Goal: Contribute content: Contribute content

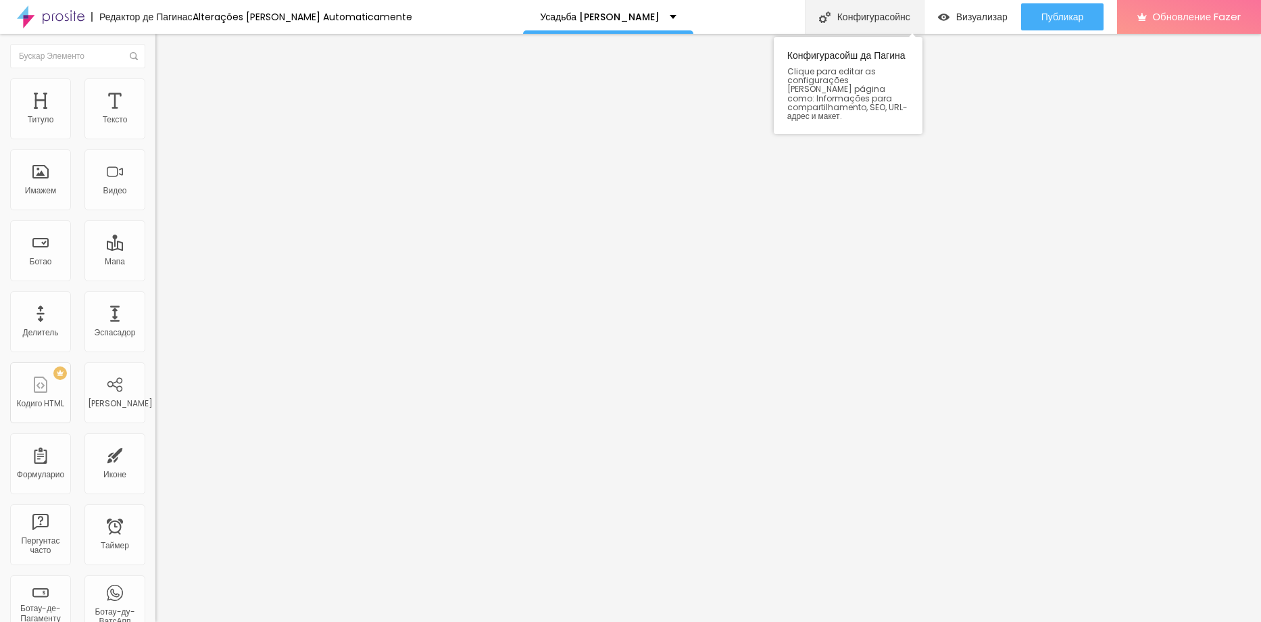
click at [849, 19] on div "Конфигурасойнс" at bounding box center [864, 17] width 119 height 34
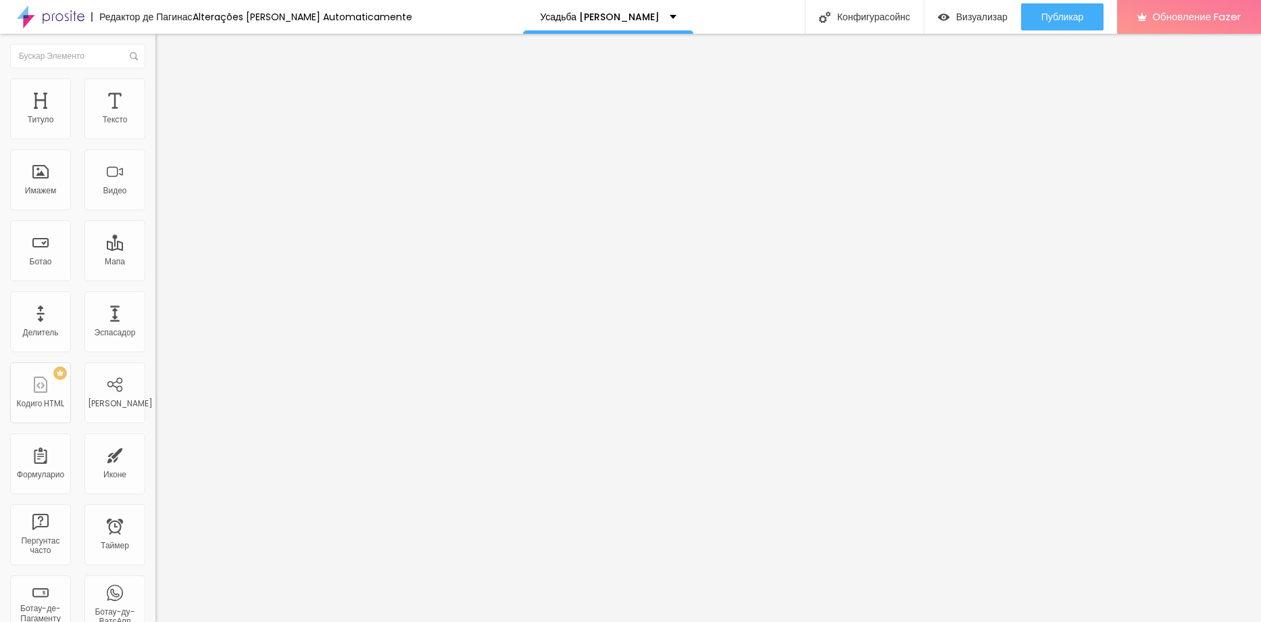
paste input "Real Estate Agency Services — Professional Support for Buying, Selling and Rent…"
type input "Real Estate Agency Services — Professional Support for Buying, Selling and Rent…"
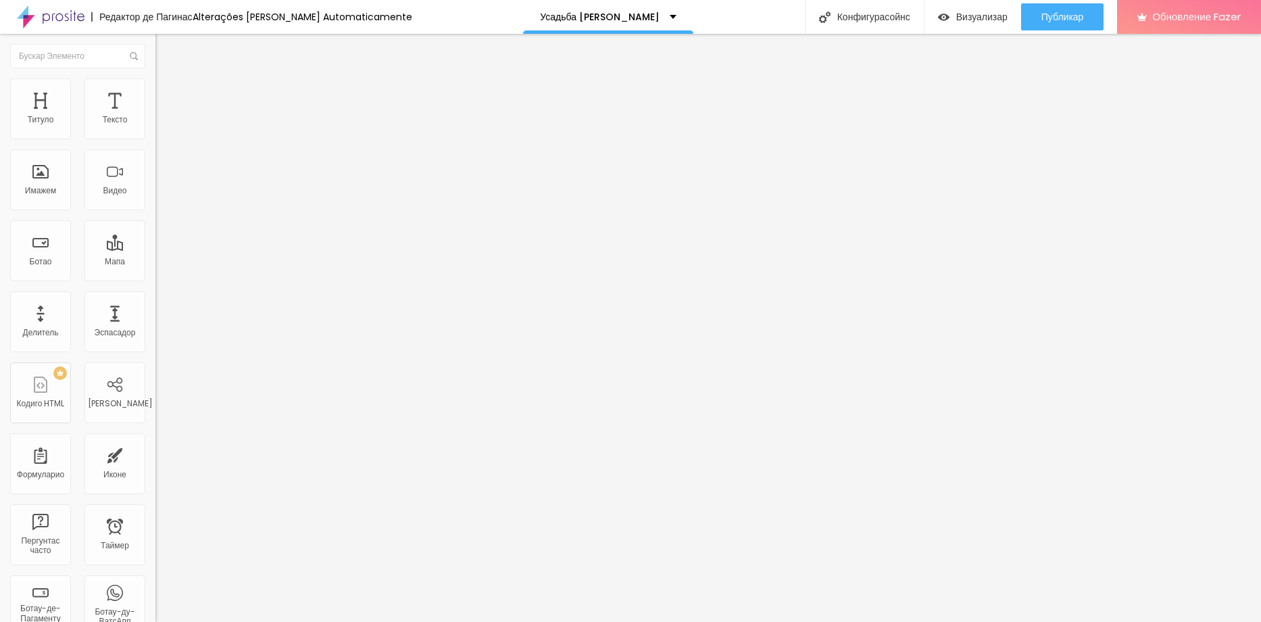
paste textarea "Real estate agency services help clients buy, sell and rent residential and com…"
type textarea "Real estate agency services help clients buy, sell and rent residential and com…"
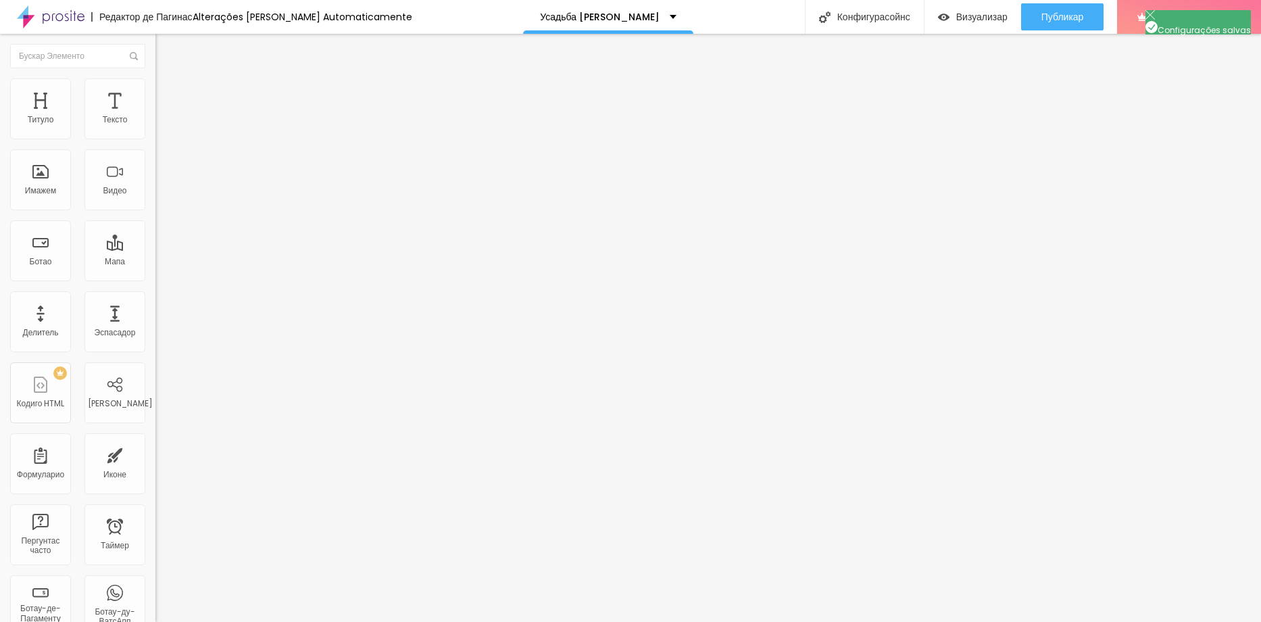
drag, startPoint x: 711, startPoint y: 251, endPoint x: 713, endPoint y: 260, distance: 8.9
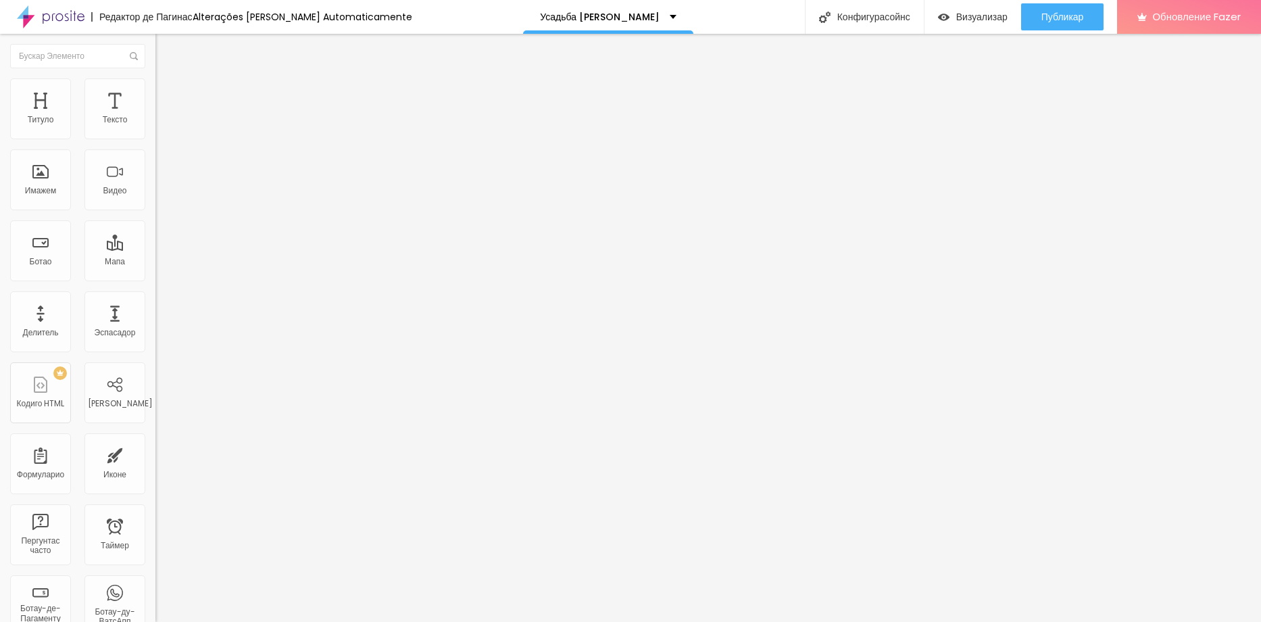
copy form "[URL][DOMAIN_NAME]"
drag, startPoint x: 585, startPoint y: 230, endPoint x: 511, endPoint y: 236, distance: 73.9
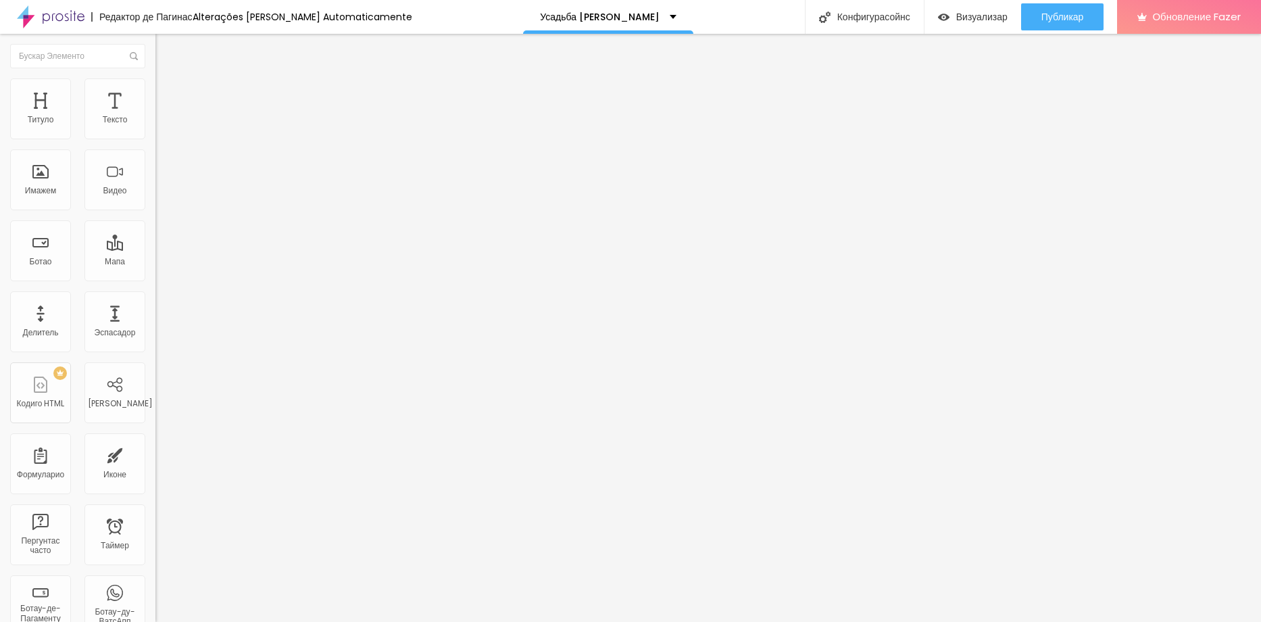
type input "/"
click at [841, 14] on div "Конфигурасойнс" at bounding box center [864, 17] width 119 height 34
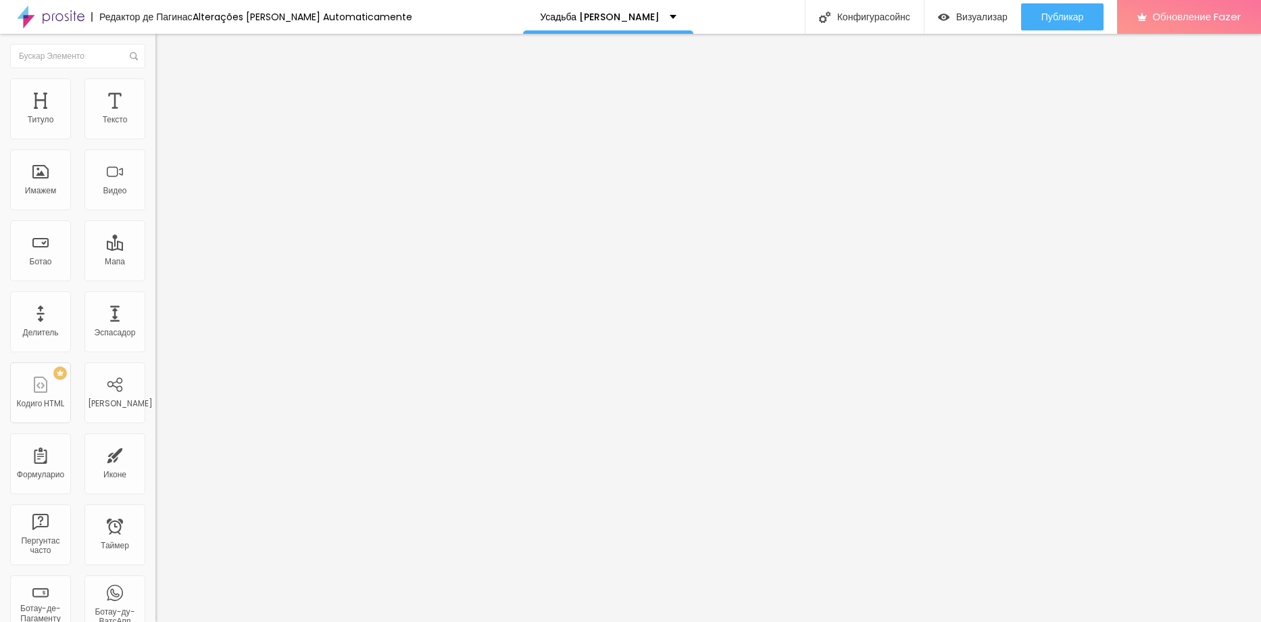
drag, startPoint x: 737, startPoint y: 252, endPoint x: 590, endPoint y: 252, distance: 146.6
drag, startPoint x: 592, startPoint y: 251, endPoint x: 565, endPoint y: 249, distance: 26.5
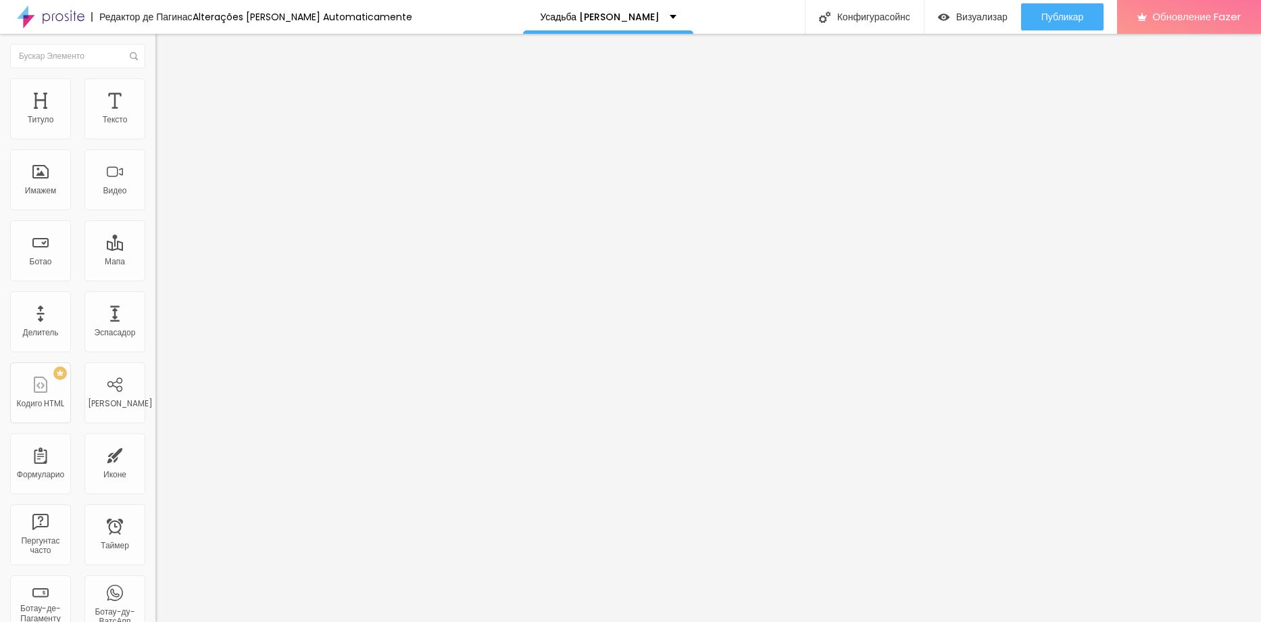
drag, startPoint x: 552, startPoint y: 253, endPoint x: 545, endPoint y: 253, distance: 6.8
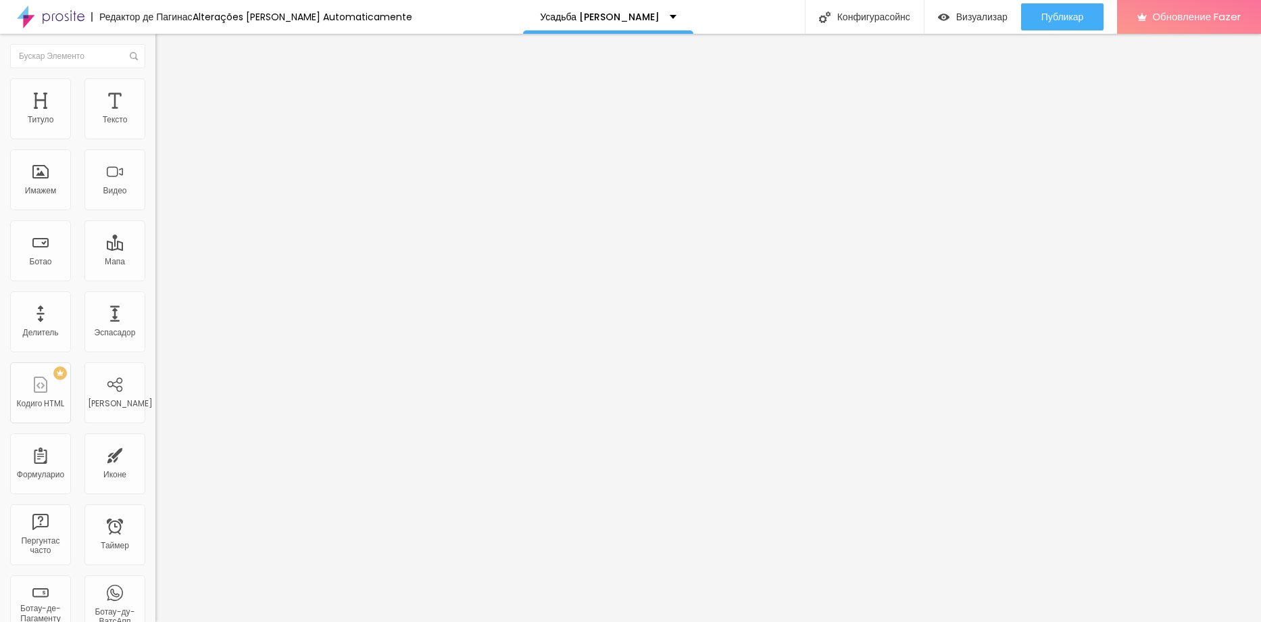
drag, startPoint x: 495, startPoint y: 250, endPoint x: 709, endPoint y: 254, distance: 214.2
drag, startPoint x: 703, startPoint y: 249, endPoint x: 720, endPoint y: 259, distance: 19.1
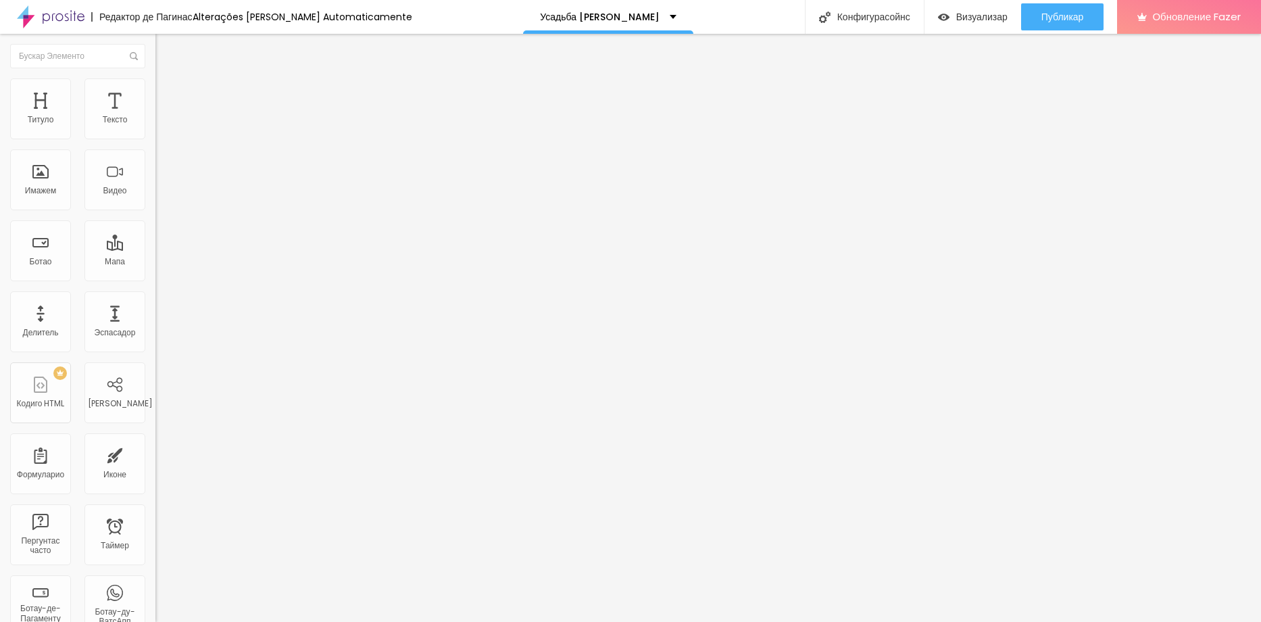
drag, startPoint x: 676, startPoint y: 248, endPoint x: 638, endPoint y: 257, distance: 39.7
copy form "[URL][DOMAIN_NAME]"
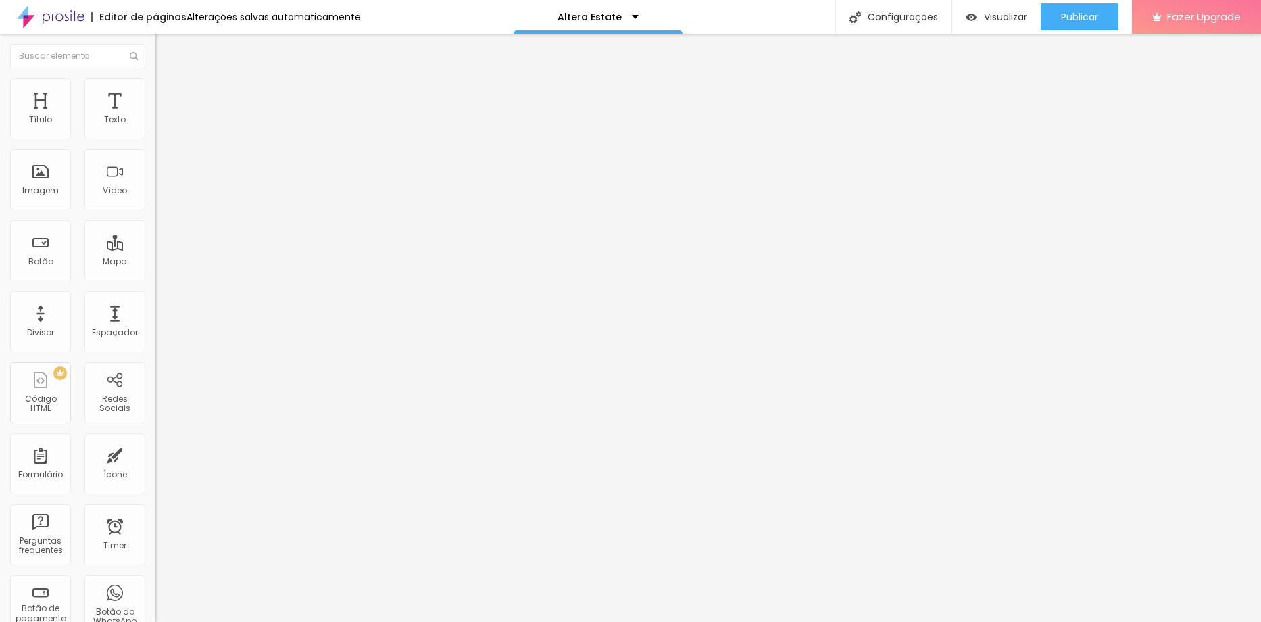
click at [168, 95] on span "Avançado" at bounding box center [190, 100] width 45 height 11
click at [155, 78] on li "Conteúdo" at bounding box center [232, 72] width 155 height 14
click at [168, 93] on span "Estilo" at bounding box center [178, 87] width 21 height 11
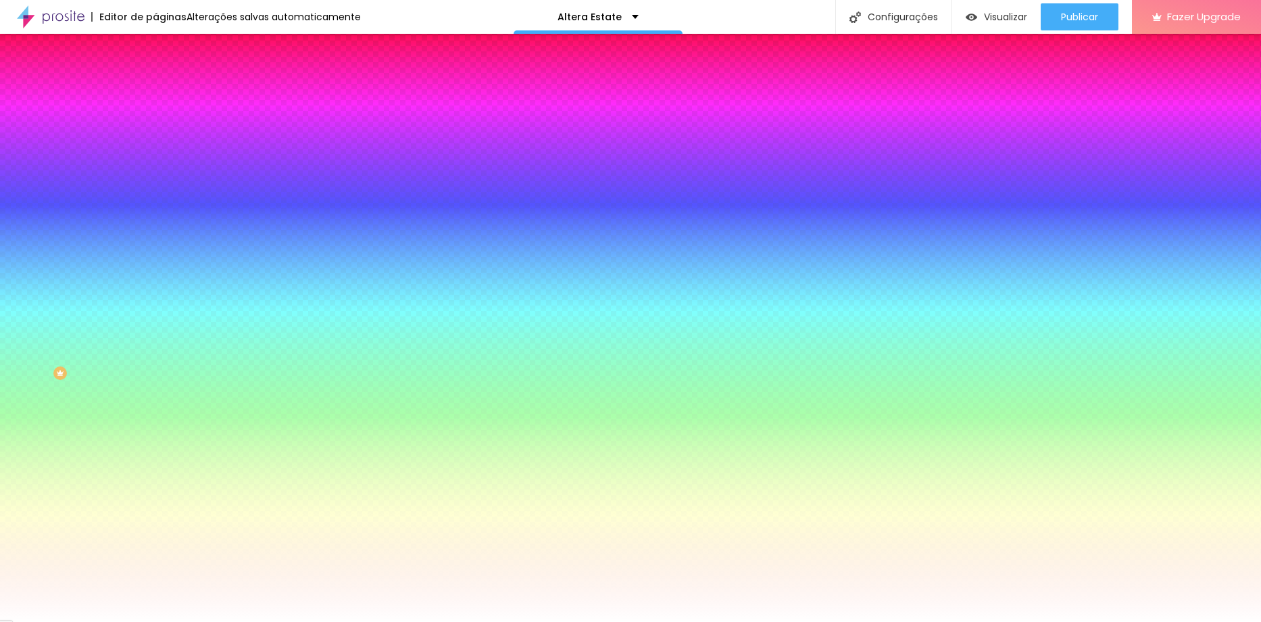
click at [155, 78] on li "Conteúdo" at bounding box center [232, 72] width 155 height 14
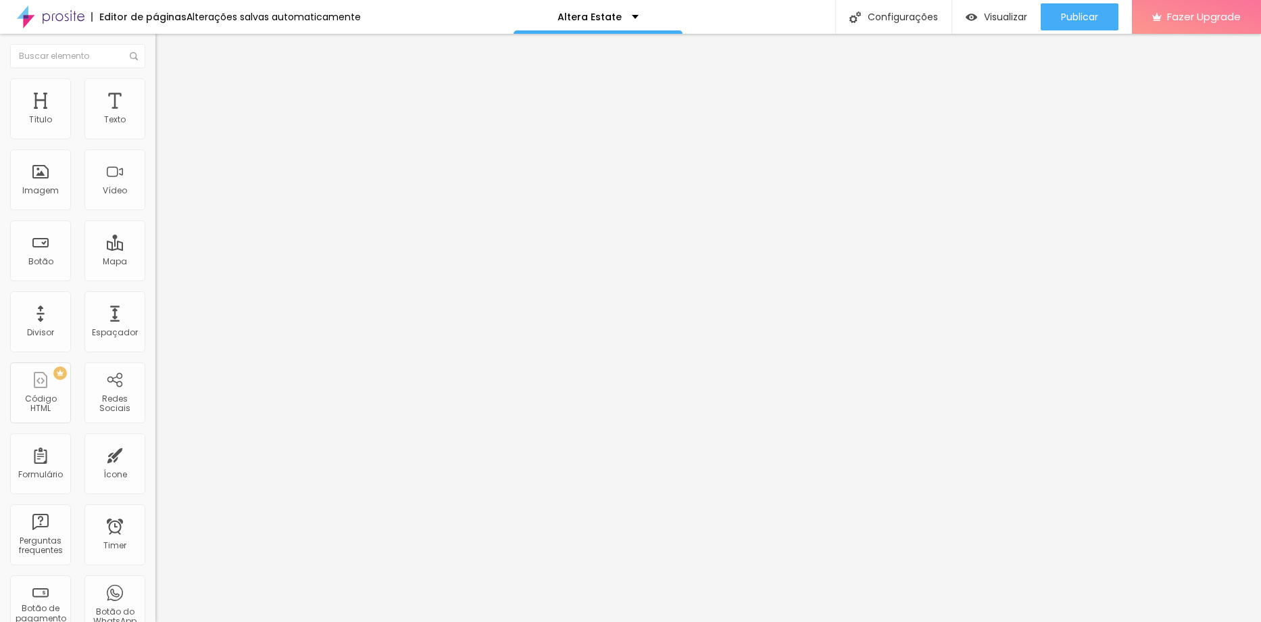
click at [155, 78] on li "Estilo" at bounding box center [232, 85] width 155 height 14
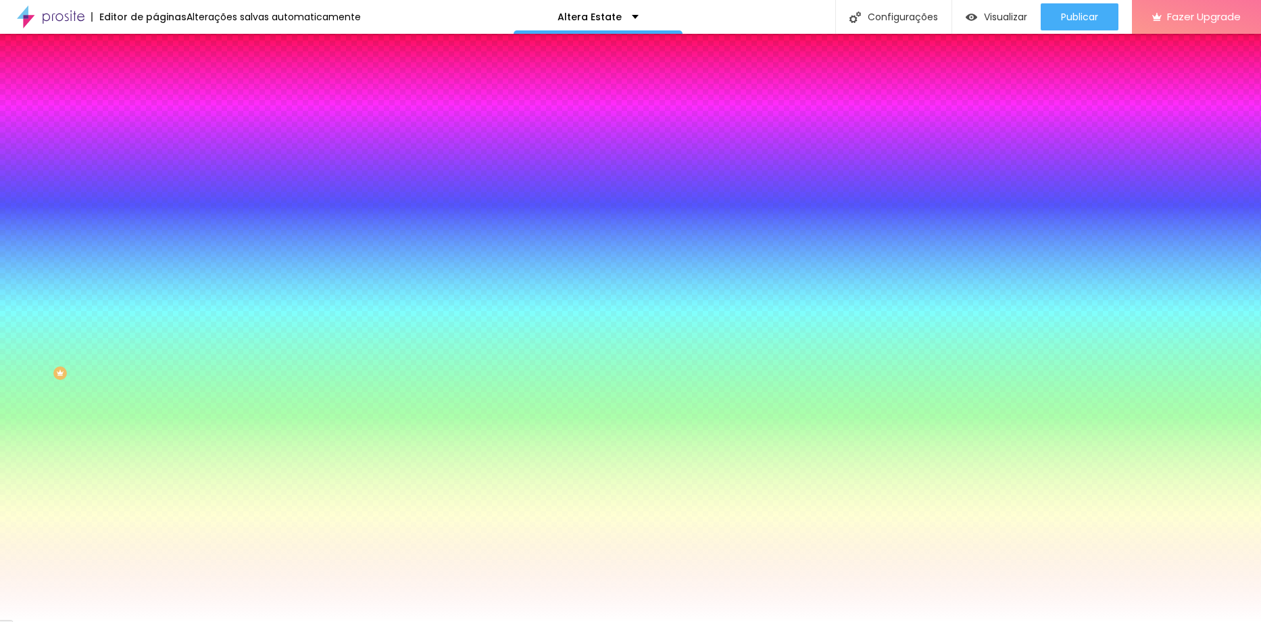
click at [155, 92] on li "Avançado" at bounding box center [232, 99] width 155 height 14
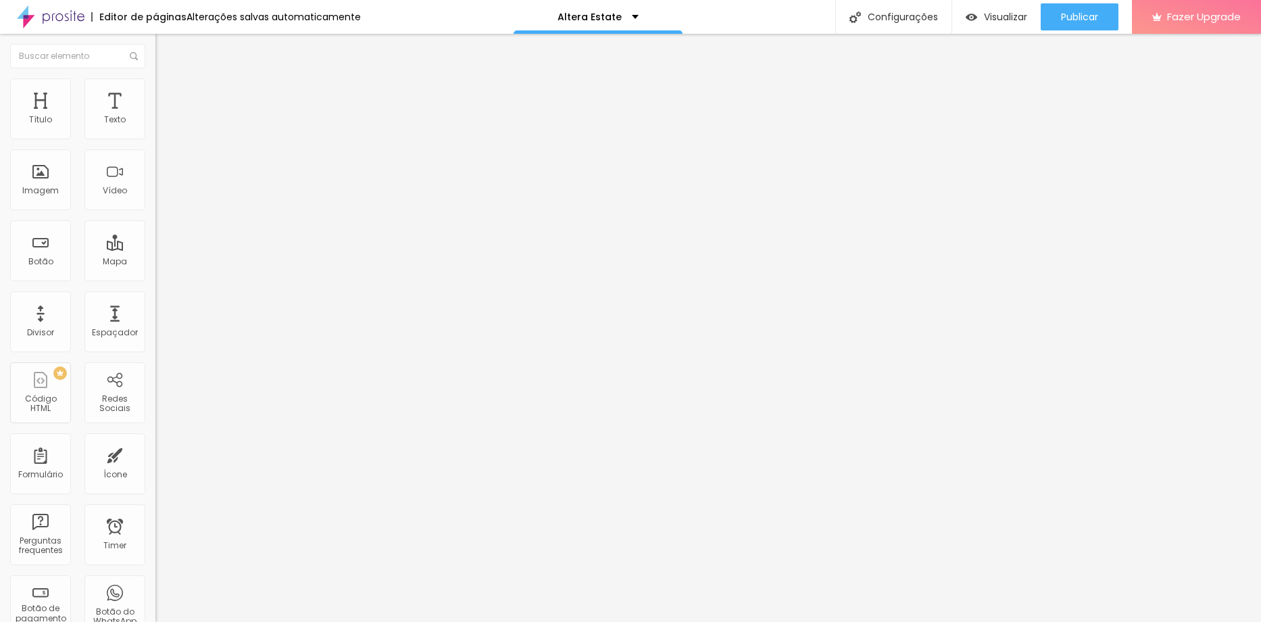
click at [155, 78] on li "Conteúdo" at bounding box center [232, 72] width 155 height 14
click at [166, 45] on div "Editar Coluna" at bounding box center [208, 49] width 84 height 11
click at [155, 128] on span "Titulo 2" at bounding box center [177, 119] width 44 height 17
click at [155, 82] on img at bounding box center [161, 84] width 12 height 12
type input "95"
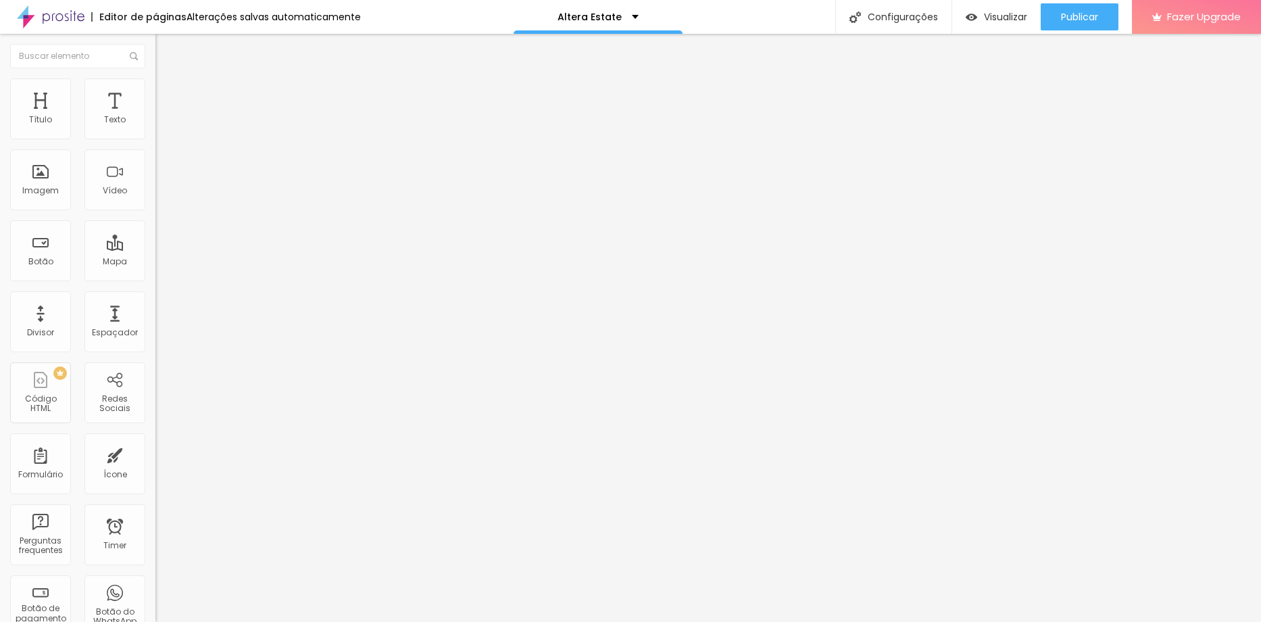
type input "95"
type input "90"
type input "85"
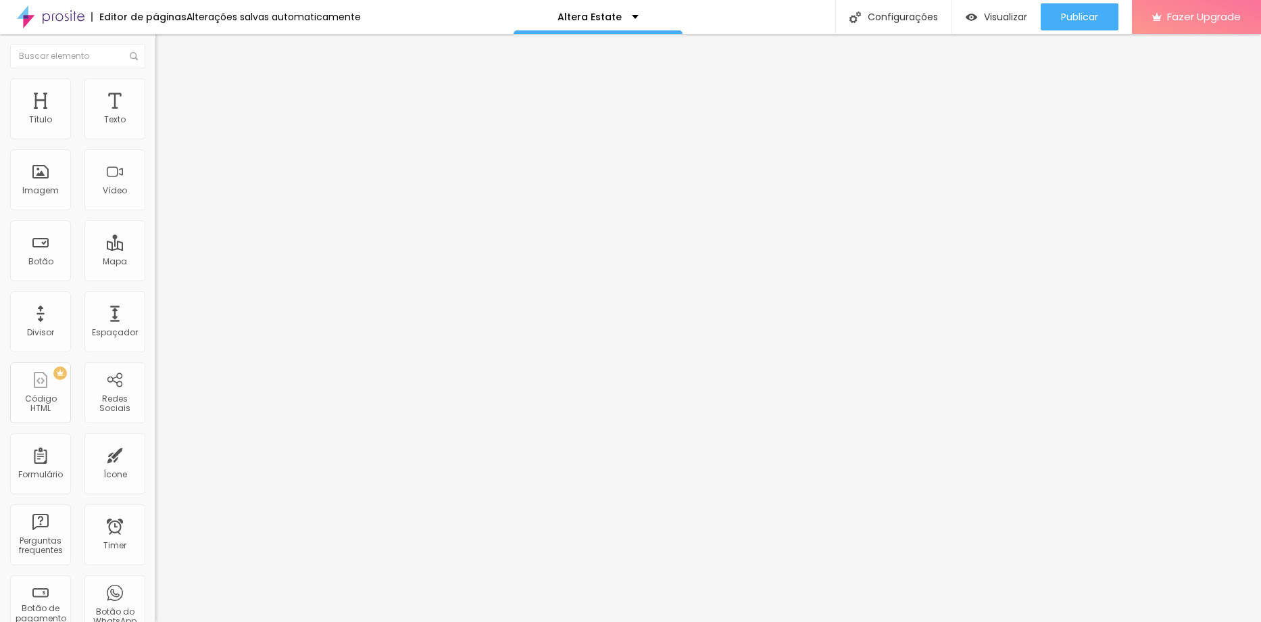
type input "80"
type input "75"
type input "70"
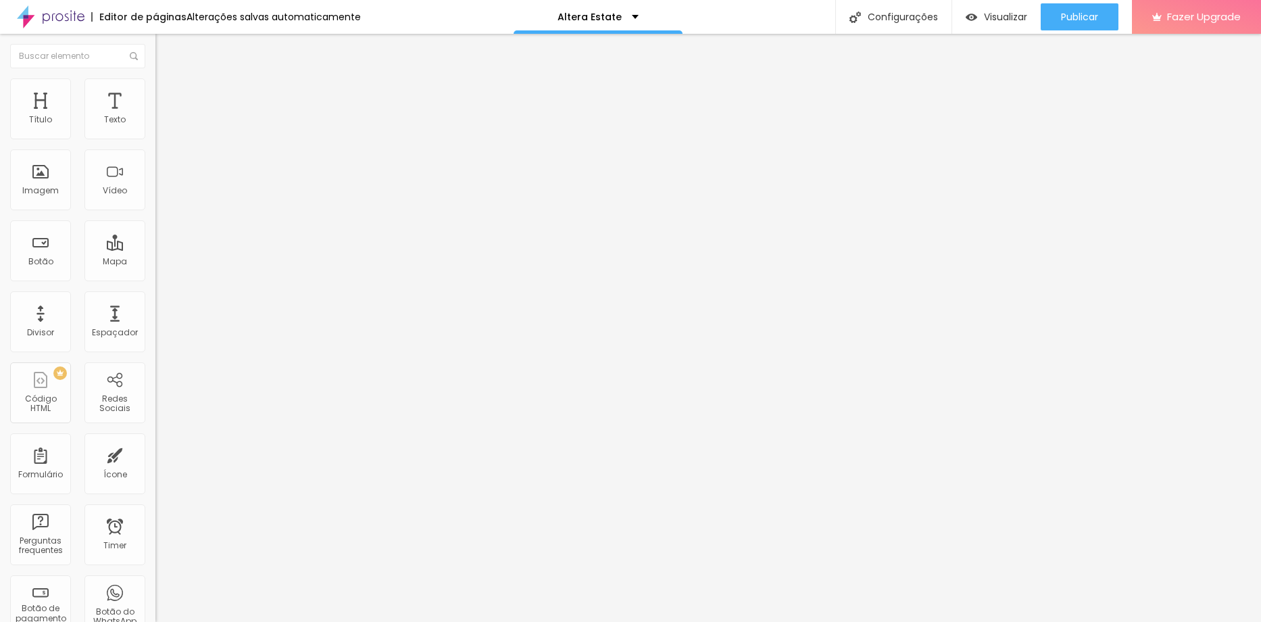
type input "70"
type input "65"
type input "60"
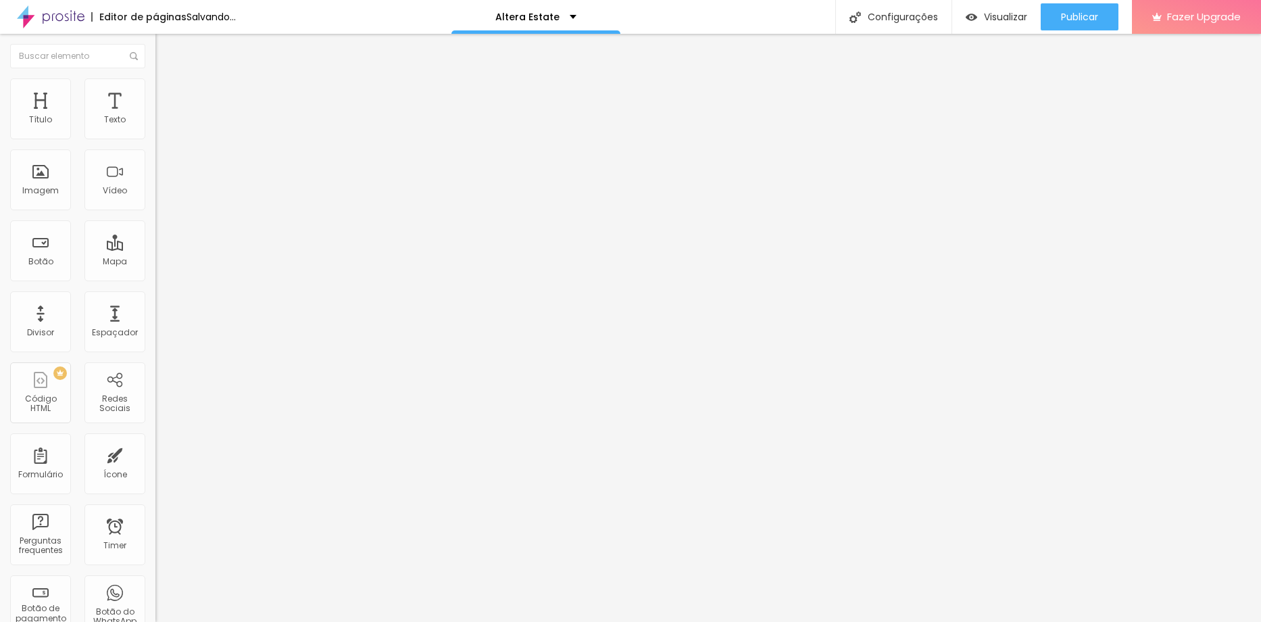
type input "55"
type input "50"
type input "45"
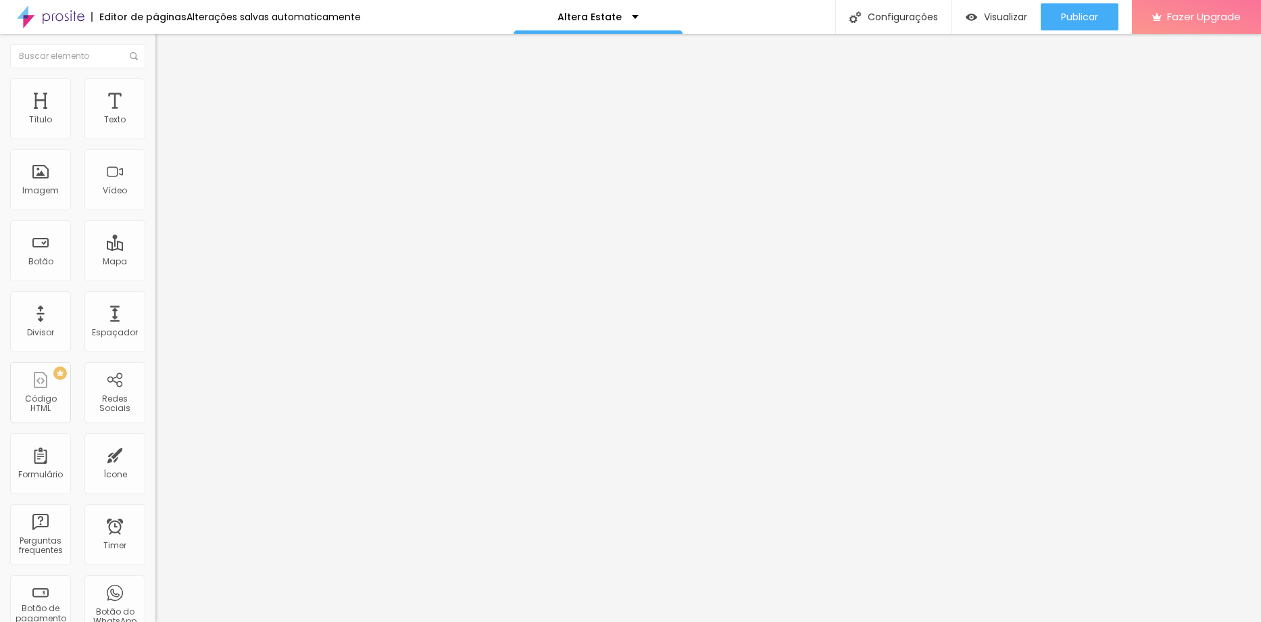
type input "45"
type input "50"
drag, startPoint x: 141, startPoint y: 142, endPoint x: 70, endPoint y: 147, distance: 71.1
type input "50"
click at [155, 139] on input "range" at bounding box center [198, 133] width 87 height 11
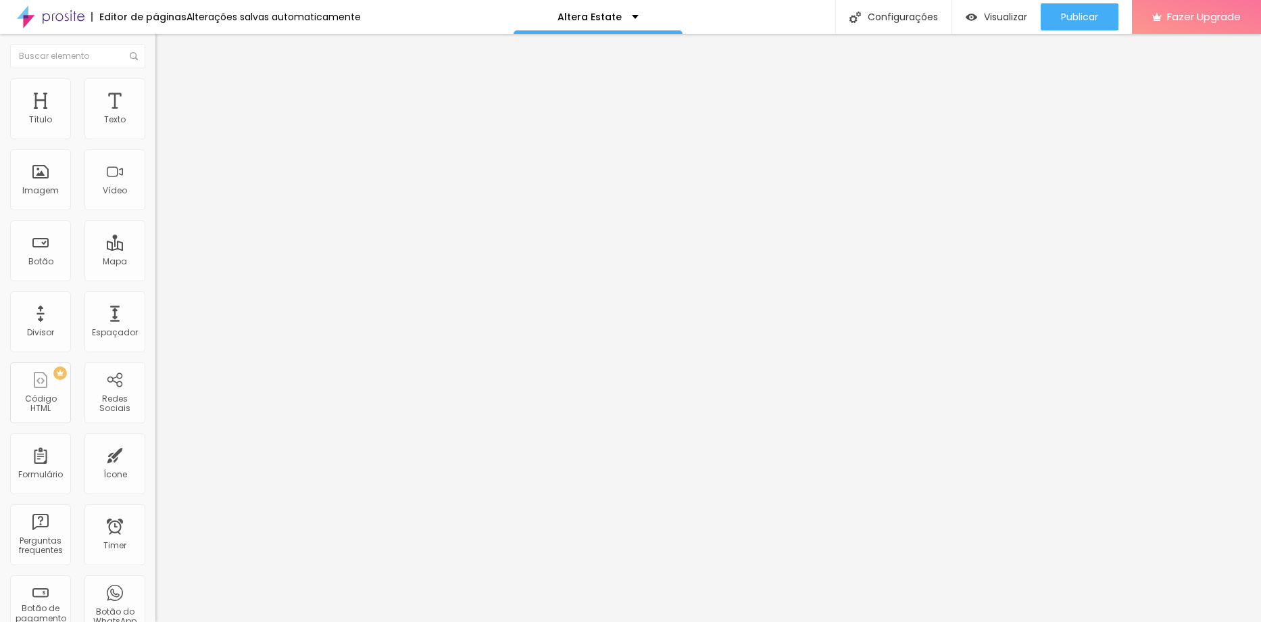
type input "45"
type input "40"
type input "35"
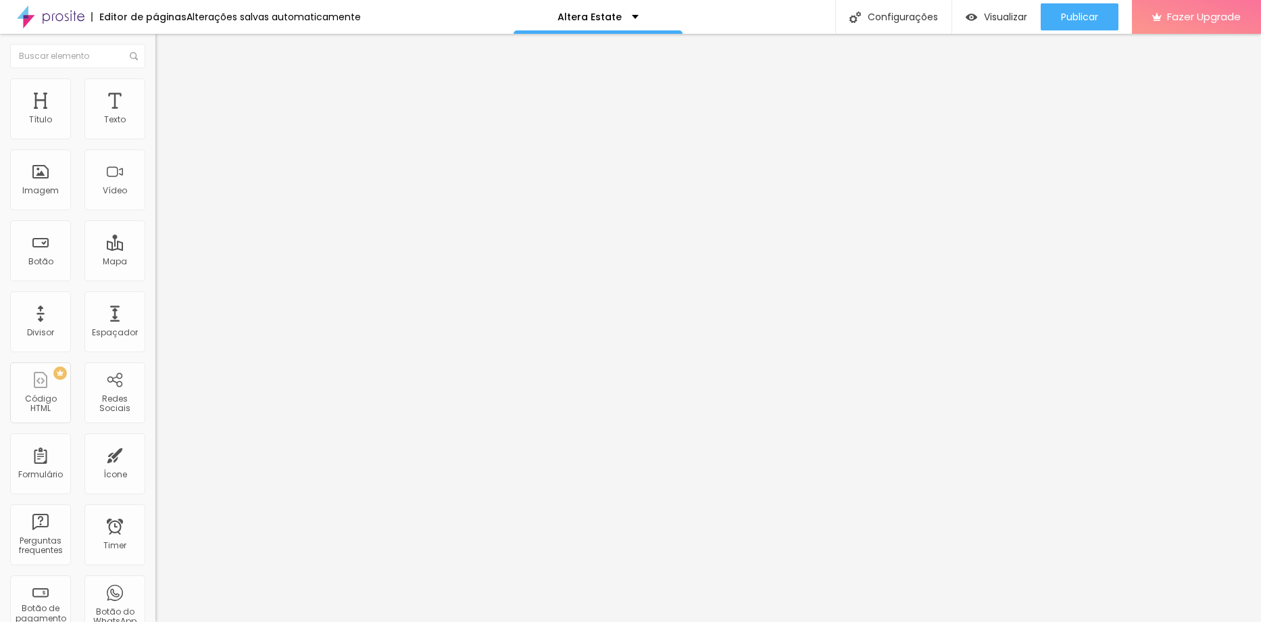
type input "35"
type input "40"
type input "45"
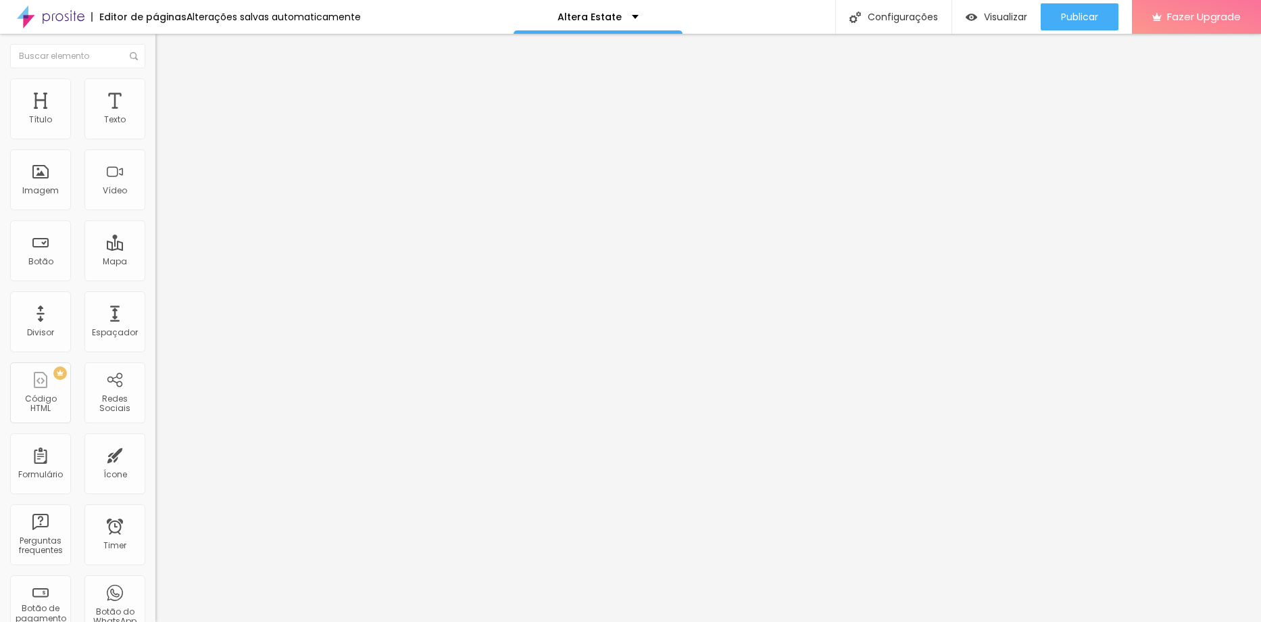
type input "50"
click at [155, 139] on input "range" at bounding box center [198, 133] width 87 height 11
click at [155, 128] on span "Titulo 2" at bounding box center [177, 119] width 44 height 17
drag, startPoint x: 107, startPoint y: 118, endPoint x: 99, endPoint y: 177, distance: 59.3
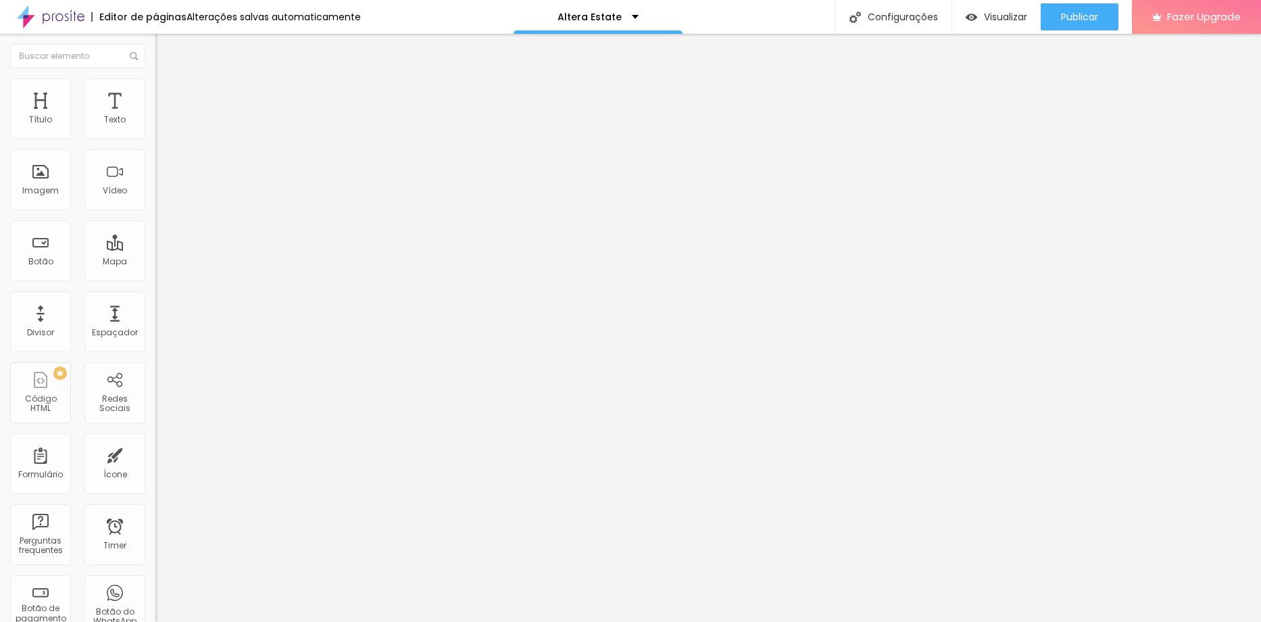
click at [155, 126] on span "Titulo 2" at bounding box center [177, 120] width 44 height 11
click at [155, 128] on span "Titulo 2" at bounding box center [177, 119] width 44 height 17
click at [168, 93] on span "Estilo" at bounding box center [178, 87] width 21 height 11
type input "95"
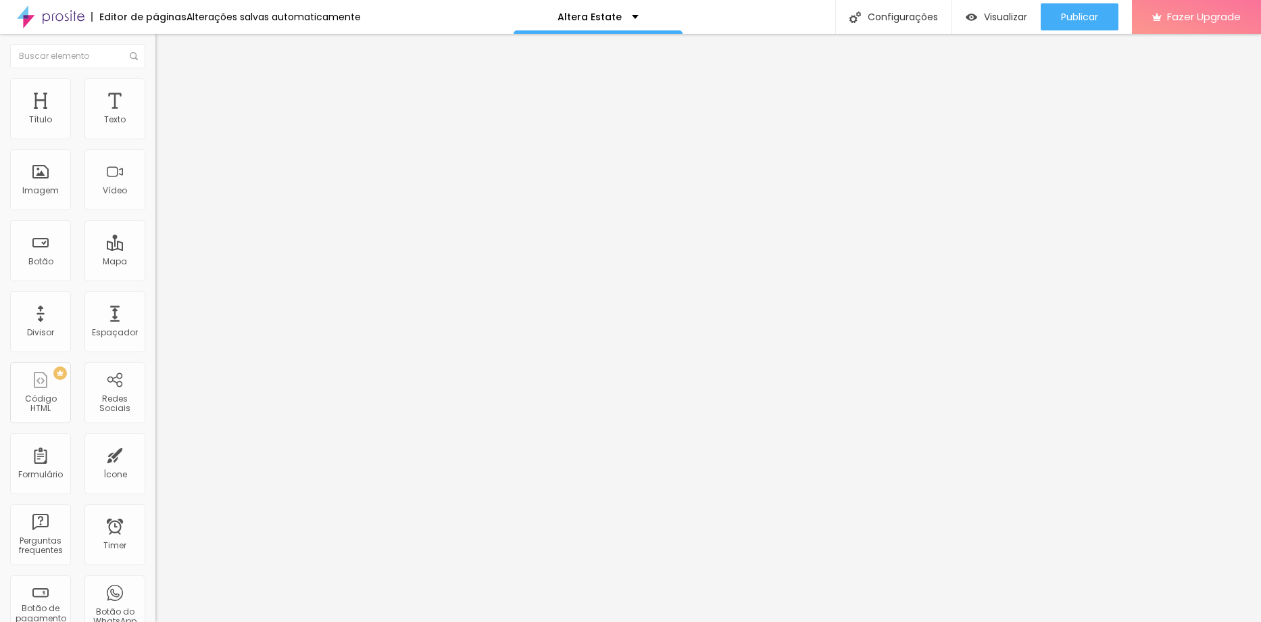
type input "90"
type input "85"
type input "80"
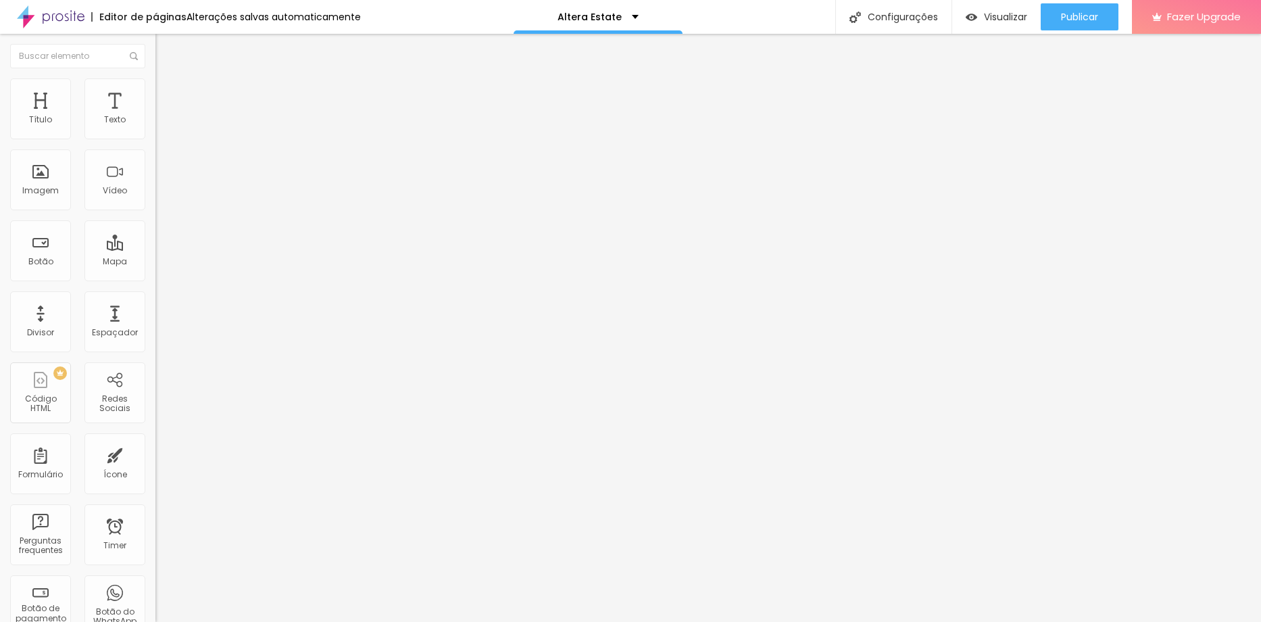
type input "80"
type input "75"
type input "70"
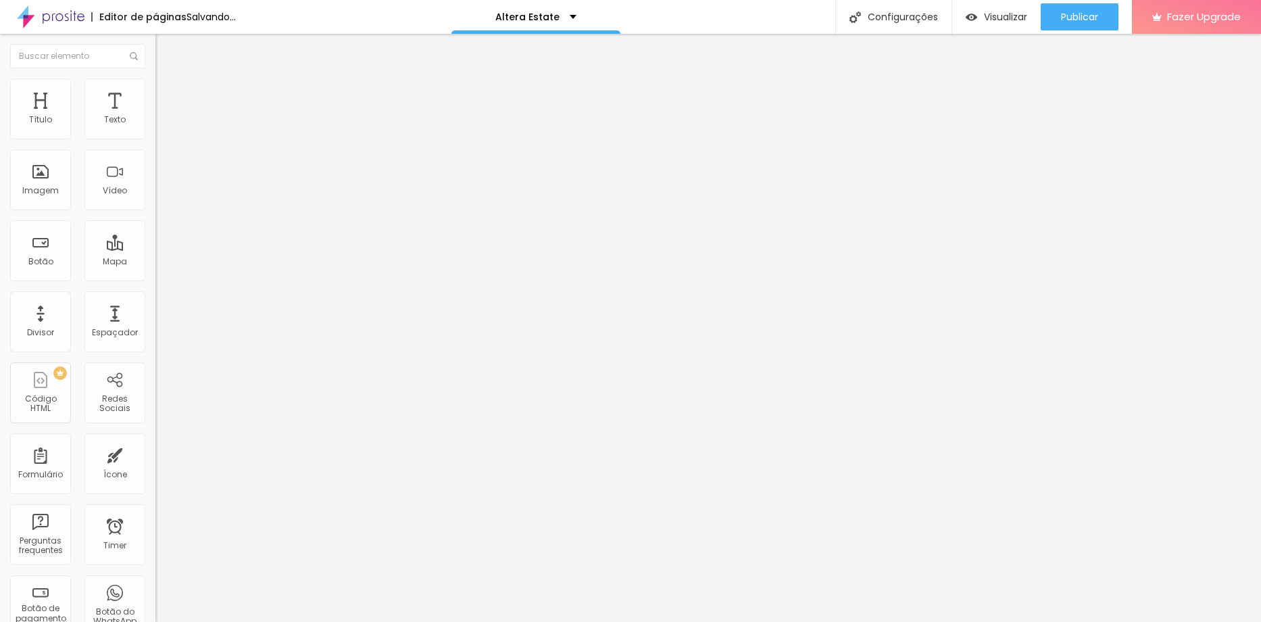
type input "65"
type input "60"
type input "55"
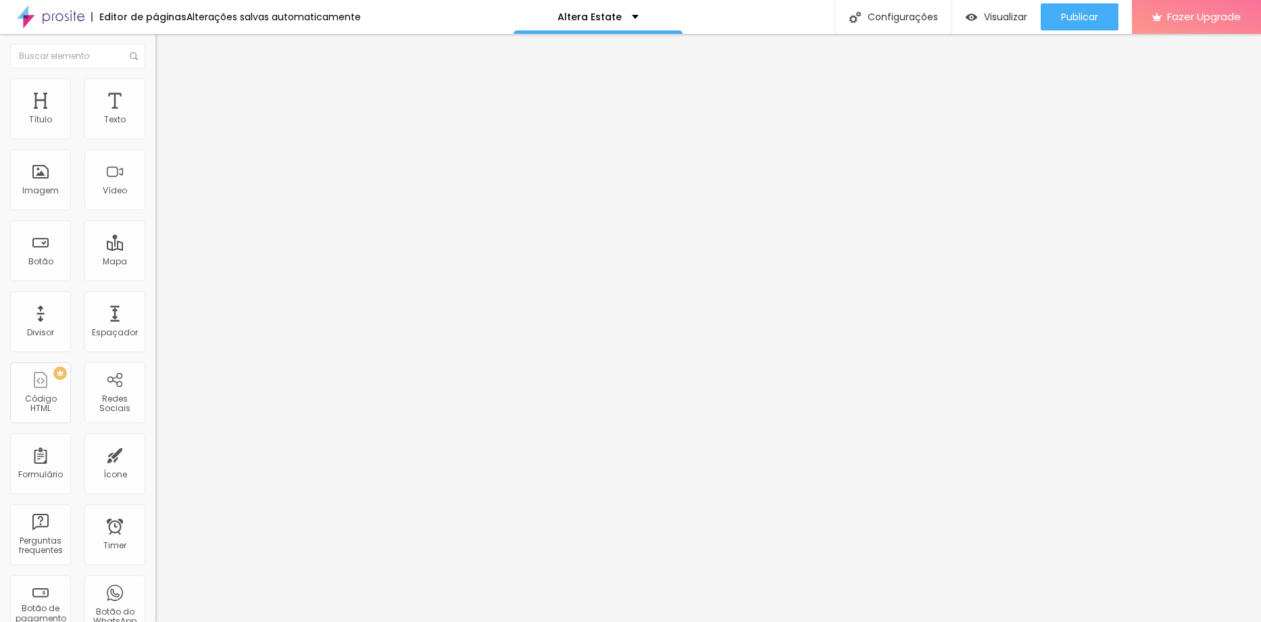
type input "55"
type input "50"
drag, startPoint x: 130, startPoint y: 147, endPoint x: 71, endPoint y: 151, distance: 58.9
type input "50"
click at [155, 139] on input "range" at bounding box center [198, 133] width 87 height 11
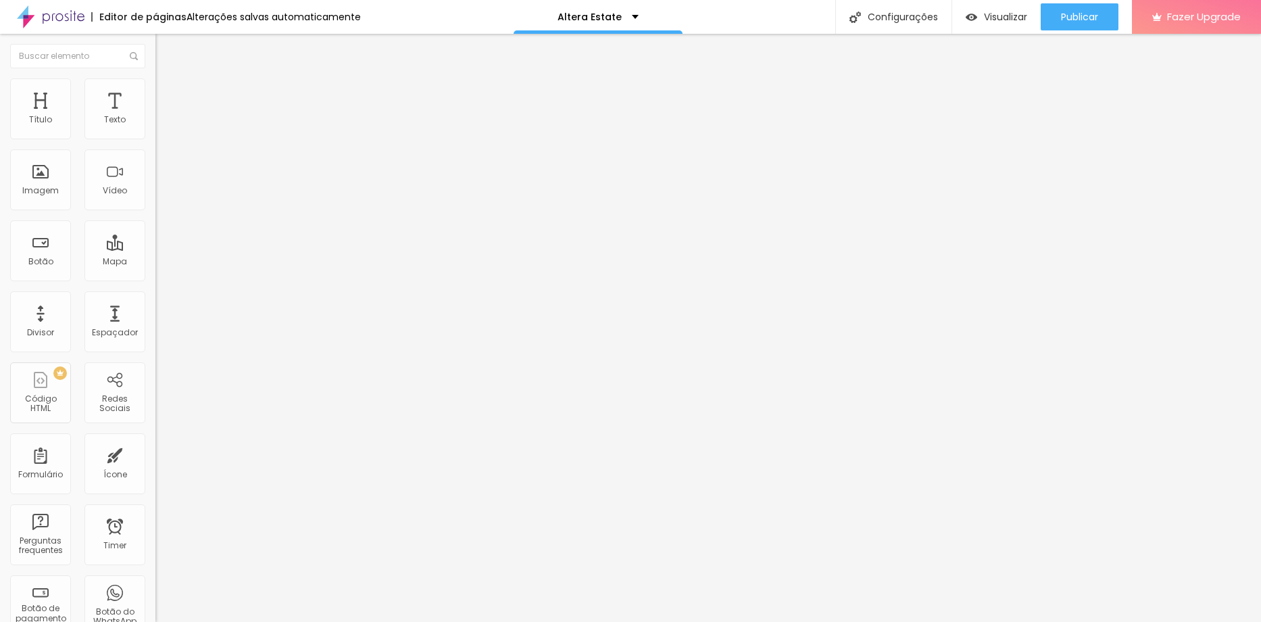
click at [155, 128] on span "Titulo 2" at bounding box center [177, 119] width 44 height 17
click at [1072, 18] on span "Publicar" at bounding box center [1079, 16] width 37 height 11
click at [154, 621] on div "Subindo 0/2 arquivos" at bounding box center [630, 626] width 1261 height 8
click at [127, 621] on div "Subindo 0/2 arquivos" at bounding box center [630, 626] width 1261 height 8
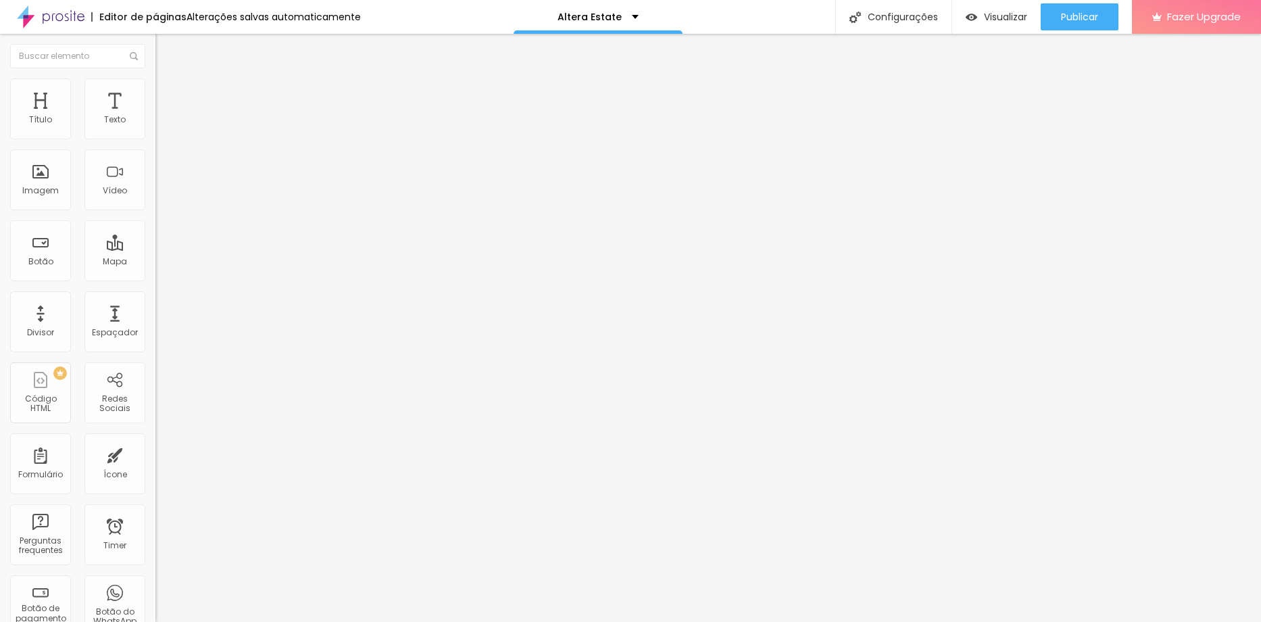
click at [155, 92] on li "Avançado" at bounding box center [232, 99] width 155 height 14
click at [155, 78] on li "Conteúdo" at bounding box center [232, 72] width 155 height 14
click at [166, 49] on div "Editar Seção" at bounding box center [206, 49] width 80 height 11
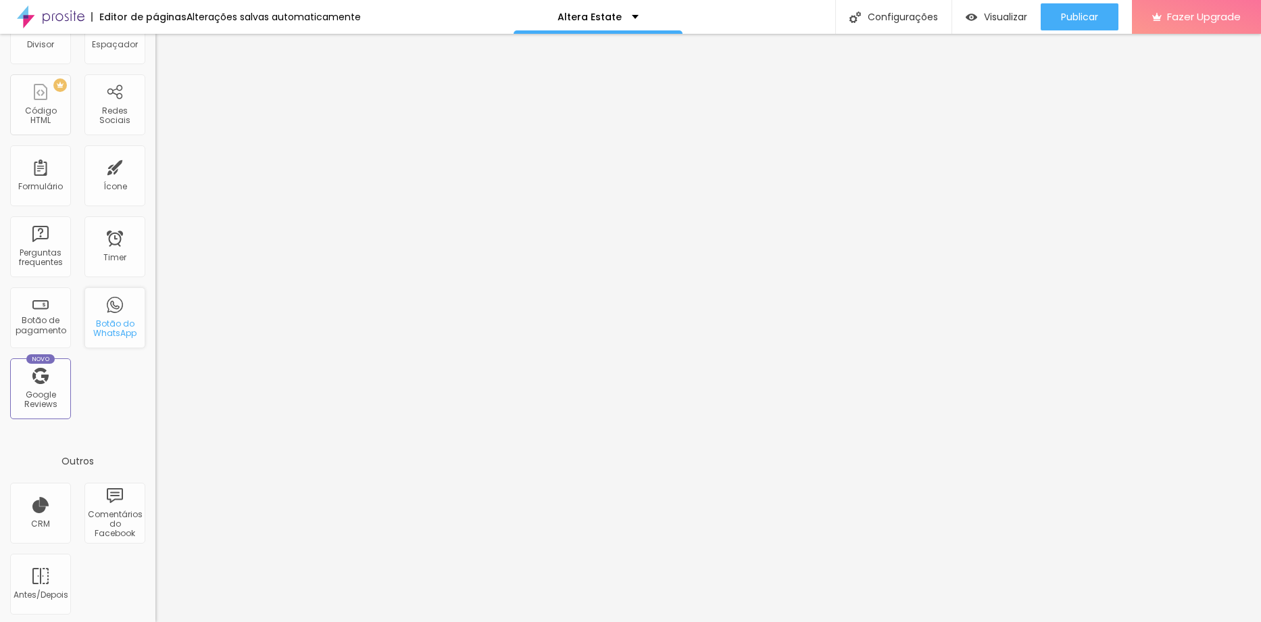
scroll to position [291, 0]
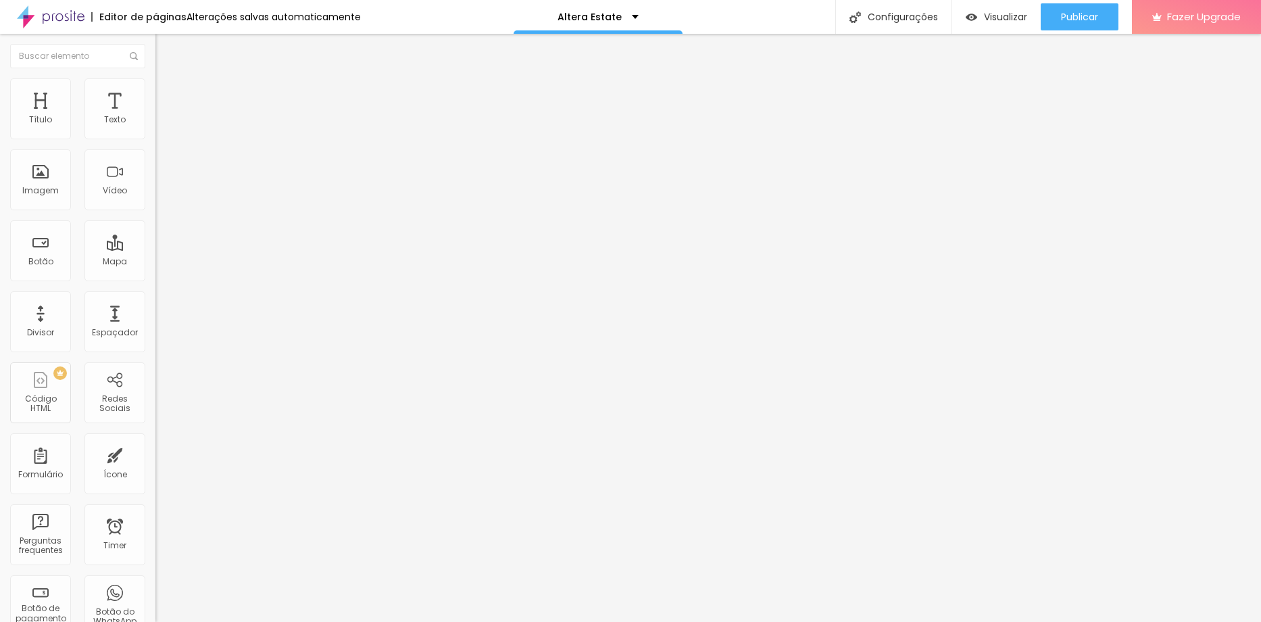
click at [155, 116] on span "Adicionar imagem" at bounding box center [198, 110] width 87 height 11
click at [155, 116] on span "Trocar imagem" at bounding box center [192, 110] width 74 height 11
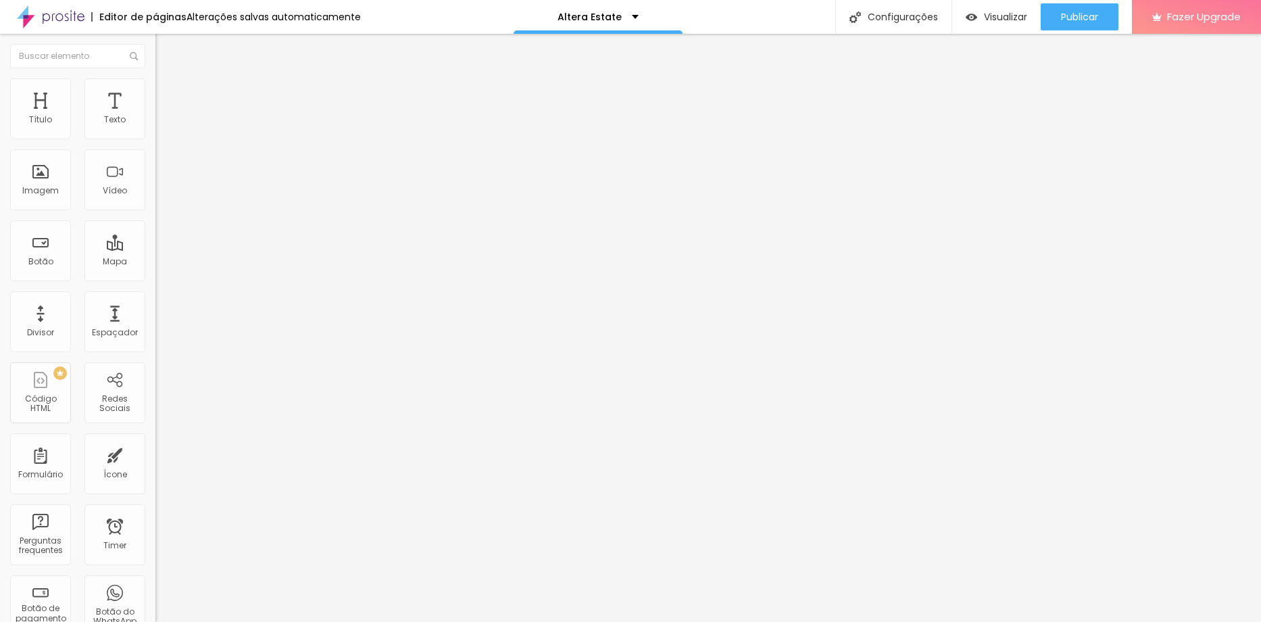
click at [155, 116] on span "Adicionar imagem" at bounding box center [198, 110] width 87 height 11
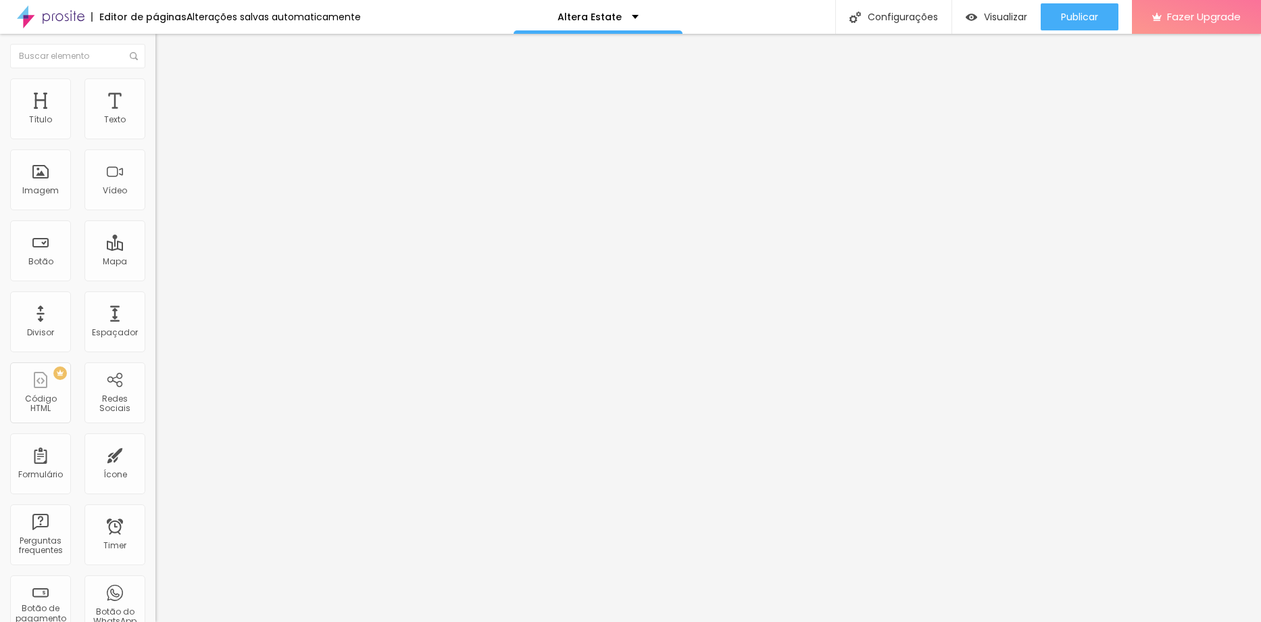
click at [1049, 17] on button "Publicar" at bounding box center [1079, 16] width 78 height 27
